Goal: Task Accomplishment & Management: Use online tool/utility

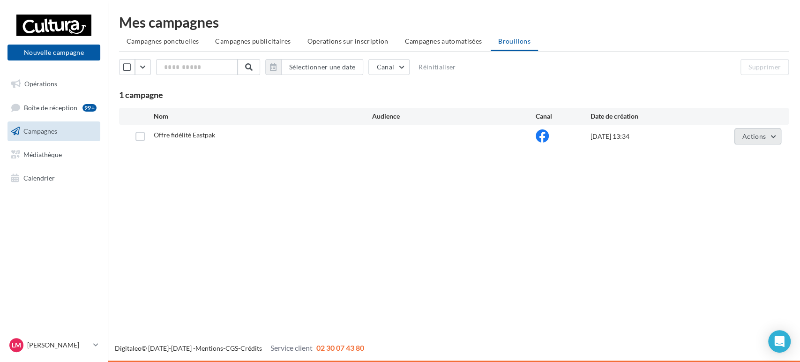
click at [757, 140] on span "Actions" at bounding box center [754, 136] width 23 height 8
click at [744, 164] on button "Editer" at bounding box center [735, 158] width 94 height 24
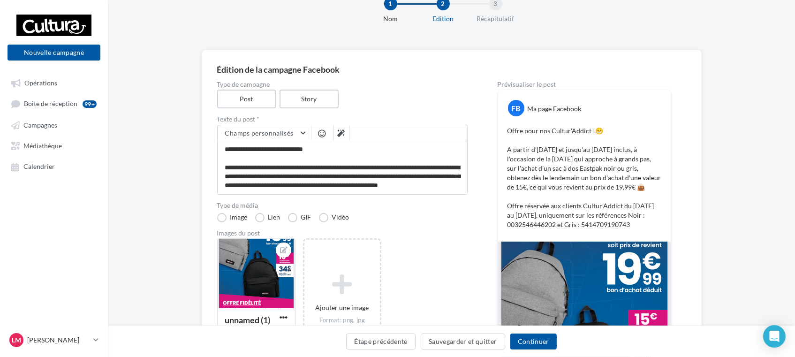
scroll to position [104, 0]
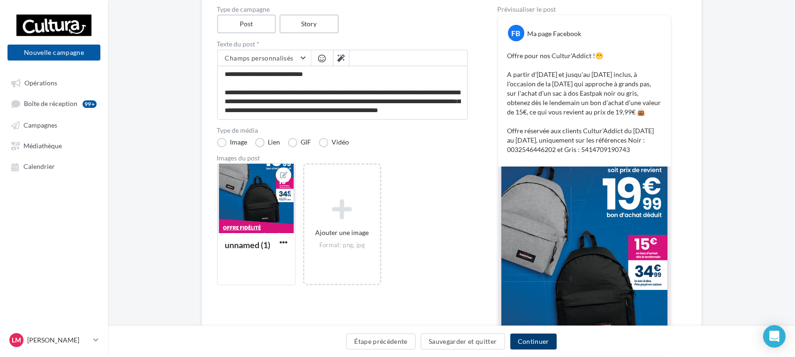
click at [536, 338] on button "Continuer" at bounding box center [533, 341] width 46 height 16
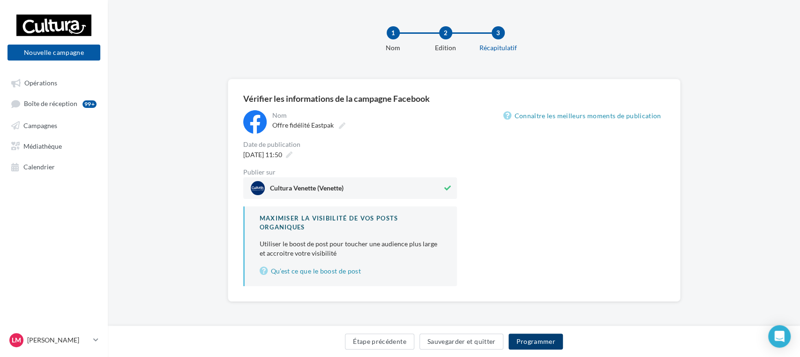
click at [534, 334] on button "Programmer" at bounding box center [536, 341] width 54 height 16
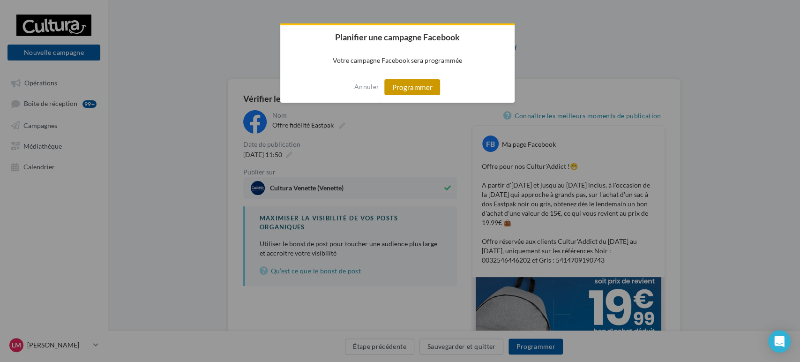
click at [418, 88] on button "Programmer" at bounding box center [412, 87] width 56 height 16
